Goal: Book appointment/travel/reservation

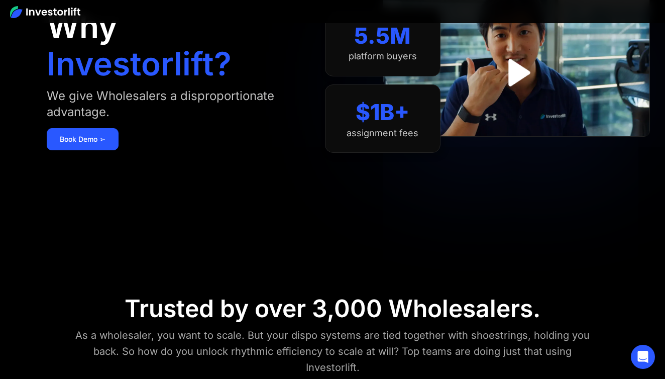
scroll to position [109, 0]
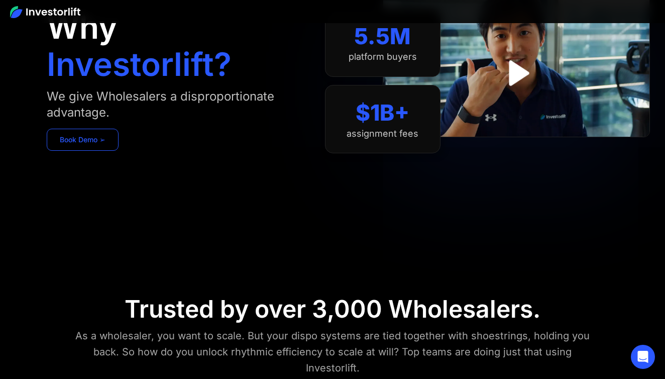
click at [88, 139] on link "Book Demo ➢" at bounding box center [83, 140] width 72 height 22
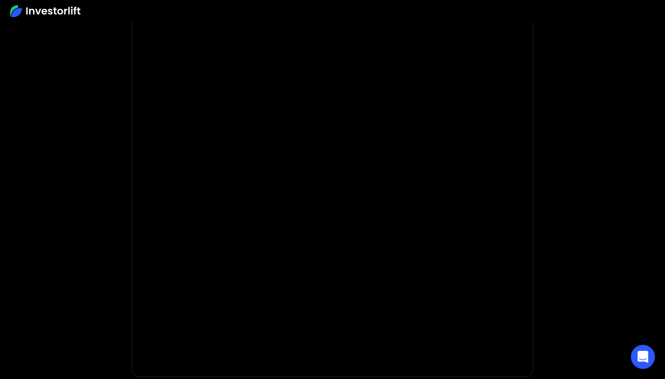
scroll to position [104, 0]
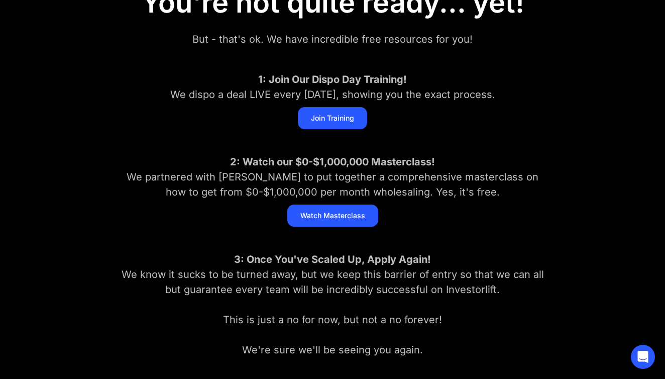
scroll to position [151, 0]
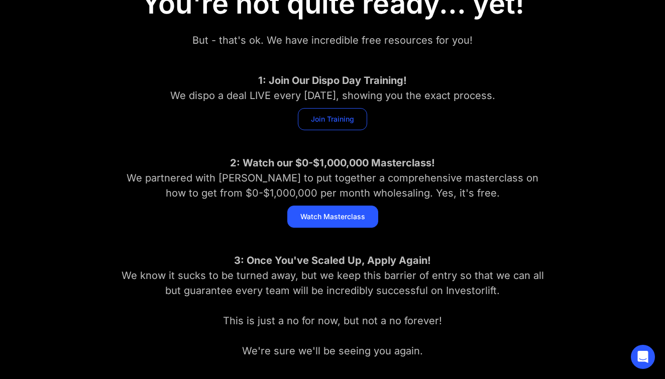
click at [320, 116] on link "Join Training" at bounding box center [332, 119] width 69 height 22
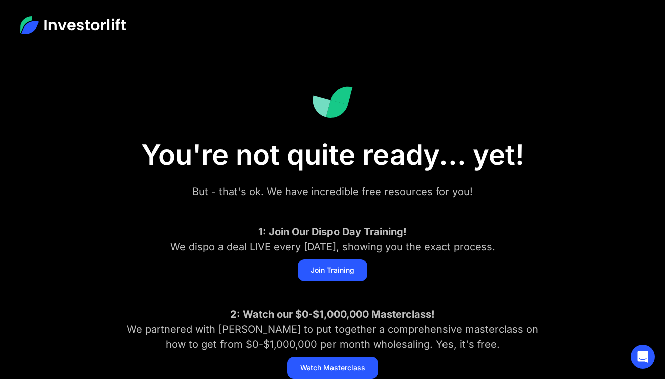
scroll to position [0, 0]
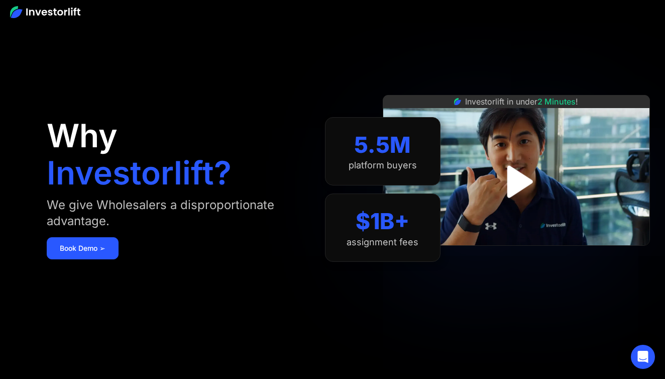
click at [218, 133] on div "Why Investorlift? We give Wholesalers a disproportionate advantage. [DEMOGRAPHI…" at bounding box center [186, 189] width 278 height 319
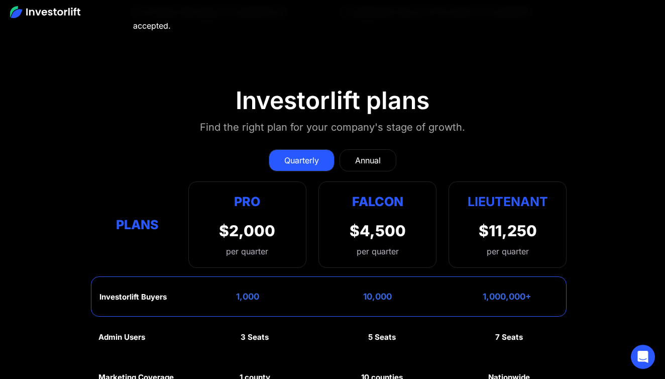
scroll to position [4342, 0]
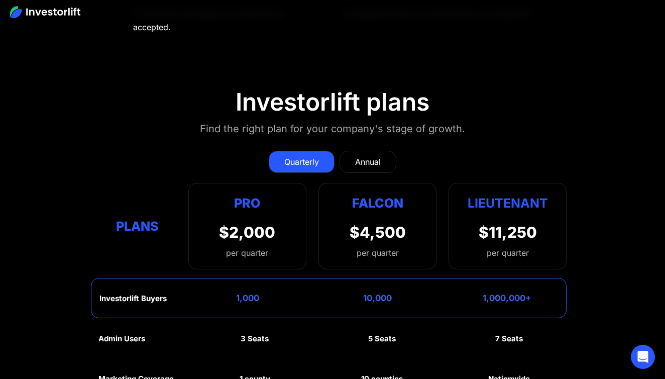
click at [274, 223] on div "$2,000 per quarter" at bounding box center [247, 241] width 56 height 36
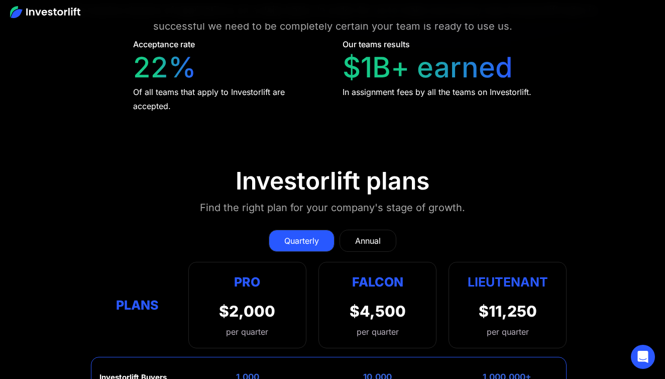
scroll to position [4259, 0]
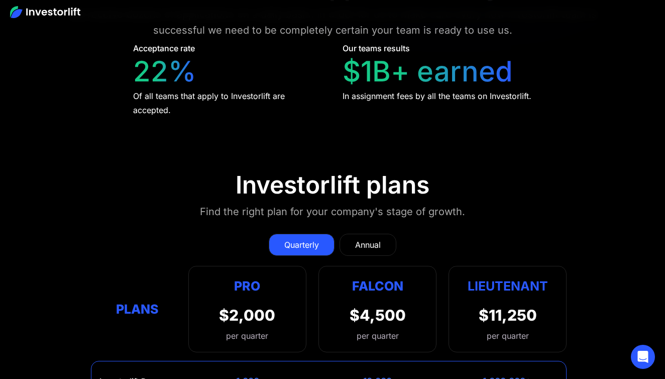
click at [346, 234] on link "Annual" at bounding box center [368, 245] width 57 height 22
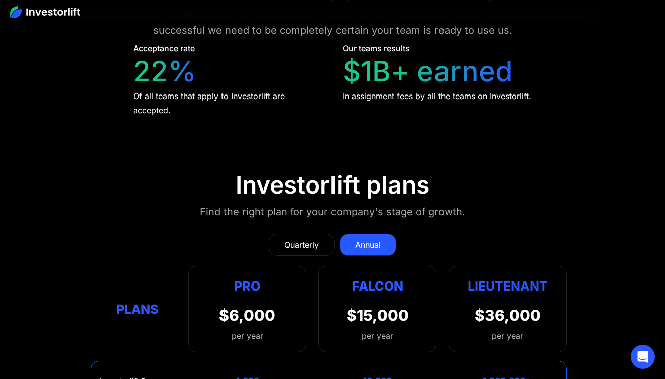
click at [307, 239] on div "Quarterly" at bounding box center [301, 245] width 35 height 12
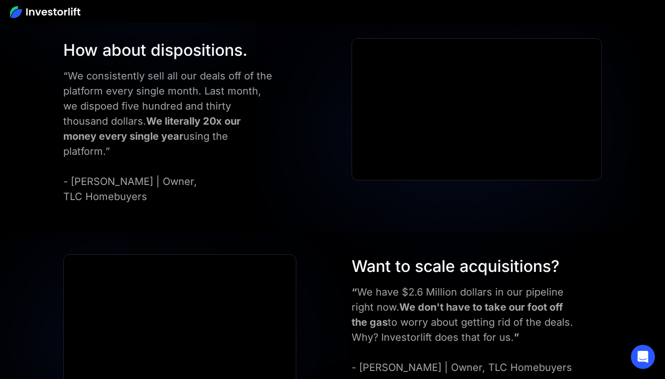
scroll to position [3574, 0]
